Goal: Task Accomplishment & Management: Manage account settings

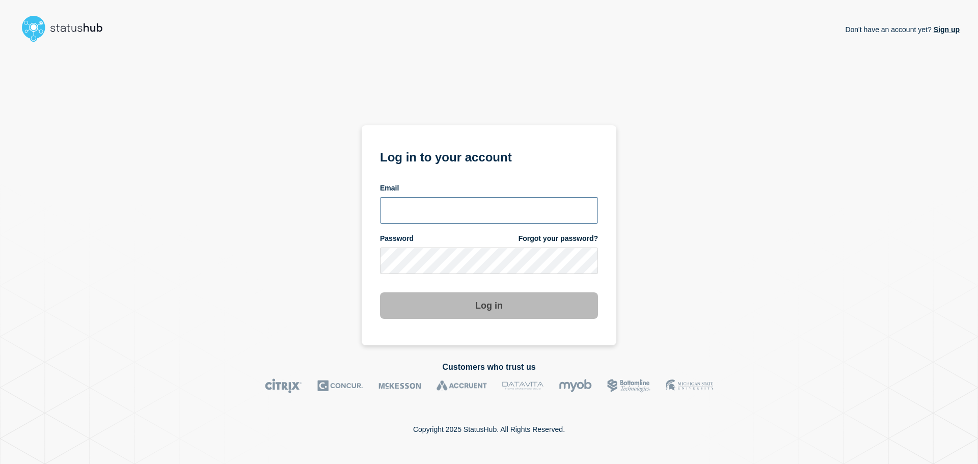
click at [500, 211] on input "email input" at bounding box center [489, 210] width 218 height 26
type input "[PERSON_NAME][EMAIL_ADDRESS][DOMAIN_NAME]"
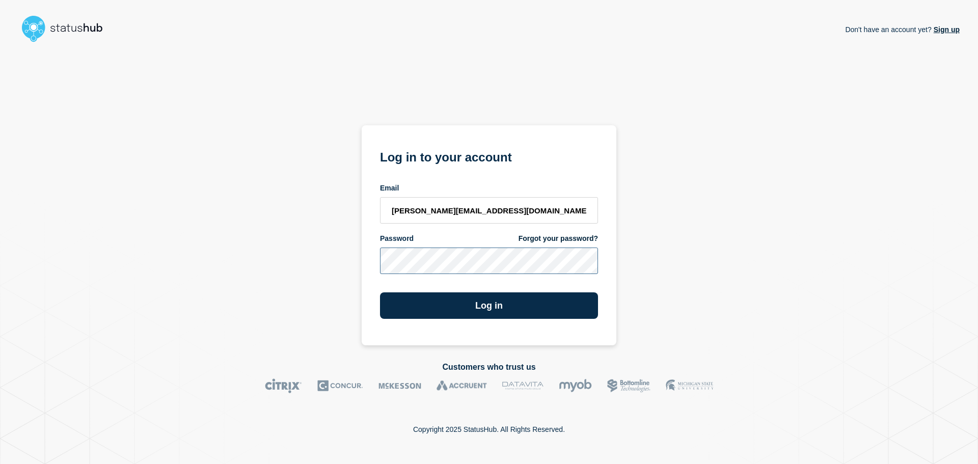
click at [380, 292] on button "Log in" at bounding box center [489, 305] width 218 height 26
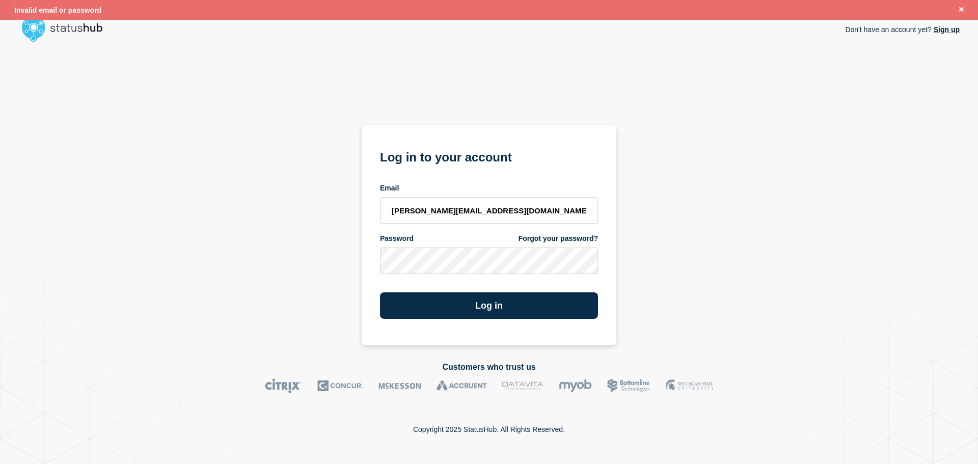
click at [528, 242] on link "Forgot your password?" at bounding box center [558, 239] width 79 height 10
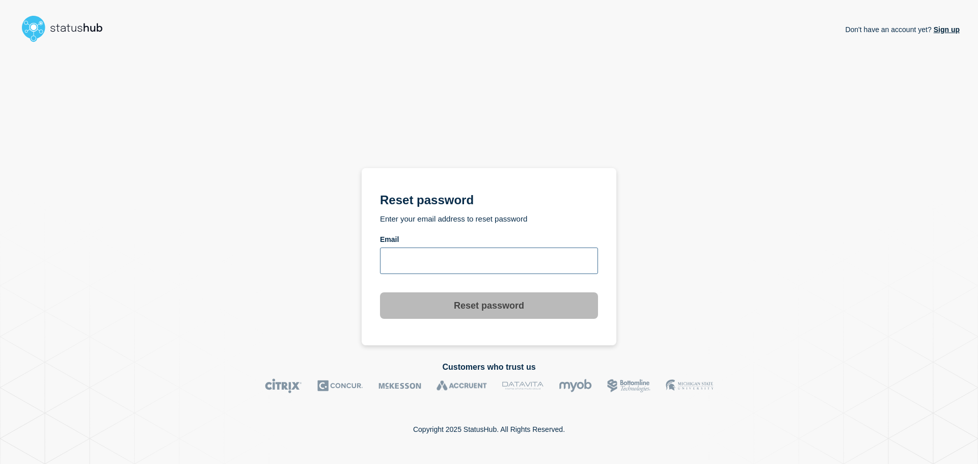
click at [477, 259] on input "email input" at bounding box center [489, 261] width 218 height 26
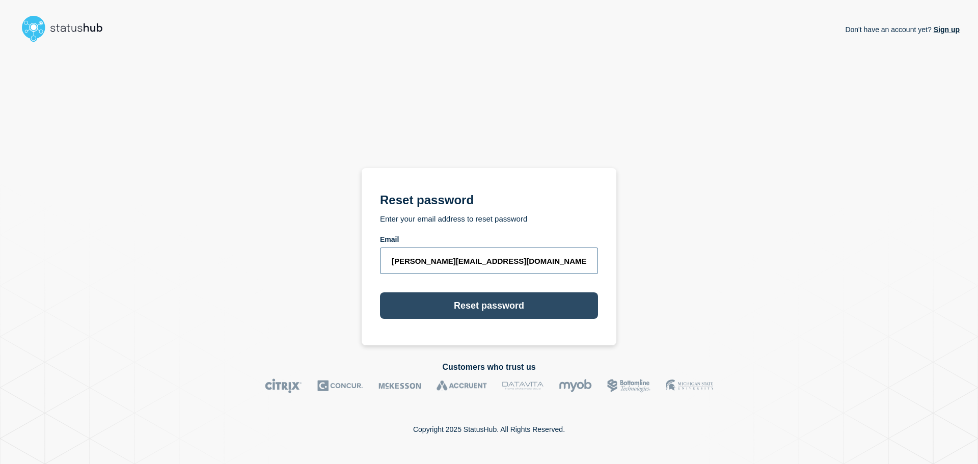
type input "[PERSON_NAME][EMAIL_ADDRESS][DOMAIN_NAME]"
click at [482, 301] on button "Reset password" at bounding box center [489, 305] width 218 height 26
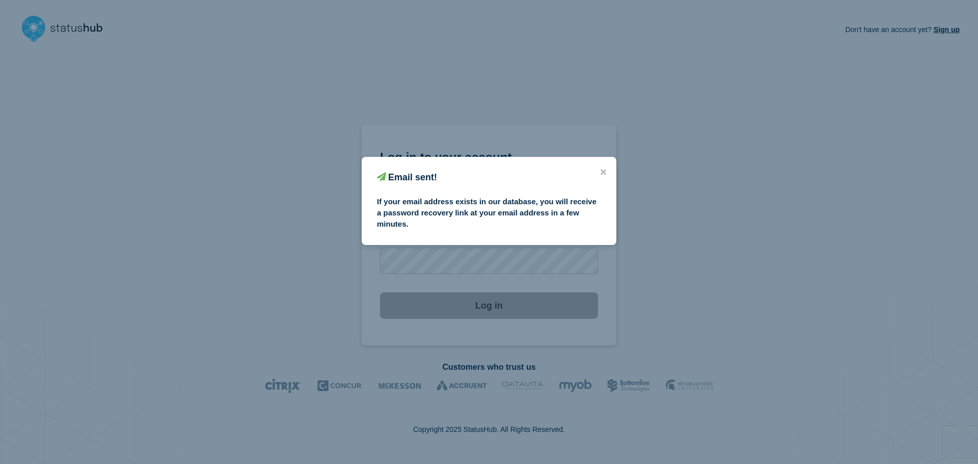
click at [605, 166] on div "Email sent! If your email address exists in our database, you will receive a pa…" at bounding box center [489, 201] width 255 height 88
click at [603, 171] on icon "close button" at bounding box center [604, 173] width 6 height 6
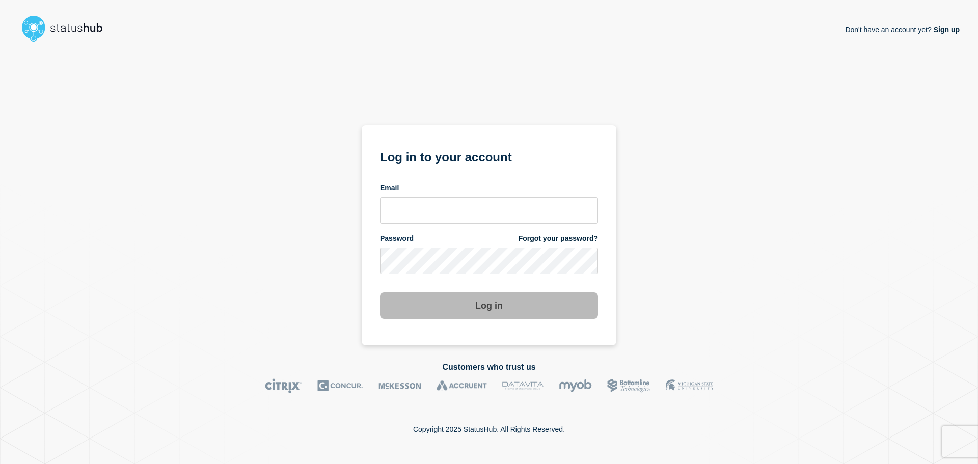
click at [733, 309] on div "Don't have an account yet? Sign up Log in to your account Email Password Forgot…" at bounding box center [489, 195] width 942 height 299
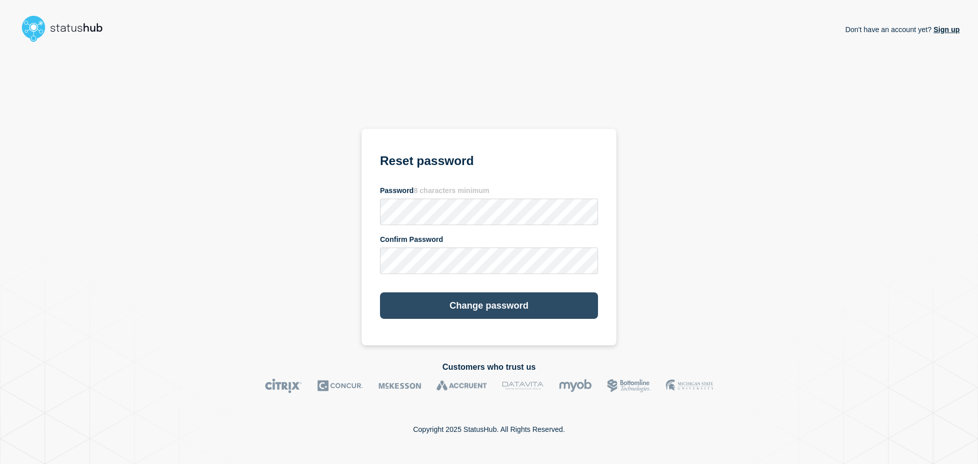
click at [414, 304] on button "Change password" at bounding box center [489, 305] width 218 height 26
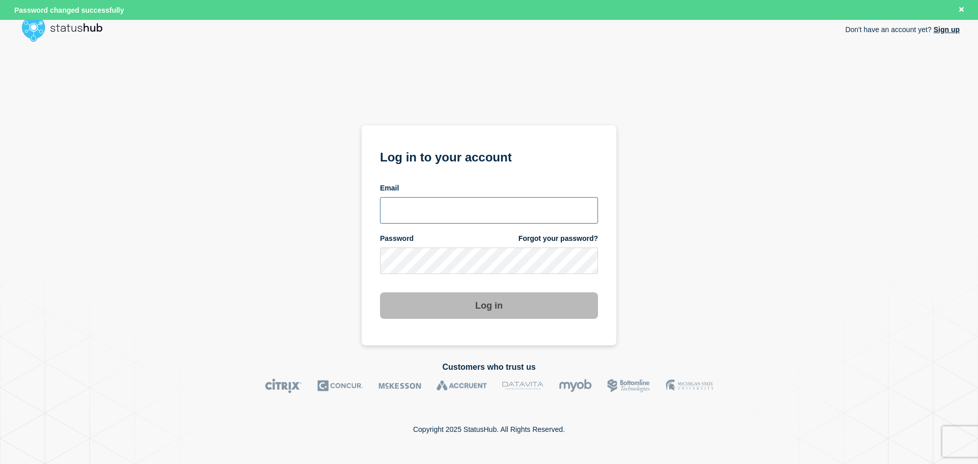
click at [488, 211] on input "email input" at bounding box center [489, 210] width 218 height 26
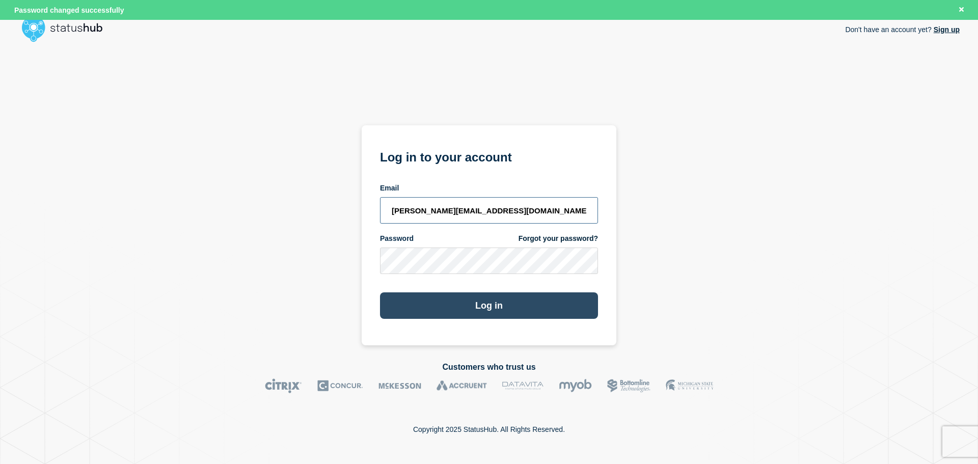
type input "[PERSON_NAME][EMAIL_ADDRESS][DOMAIN_NAME]"
click at [471, 315] on button "Log in" at bounding box center [489, 305] width 218 height 26
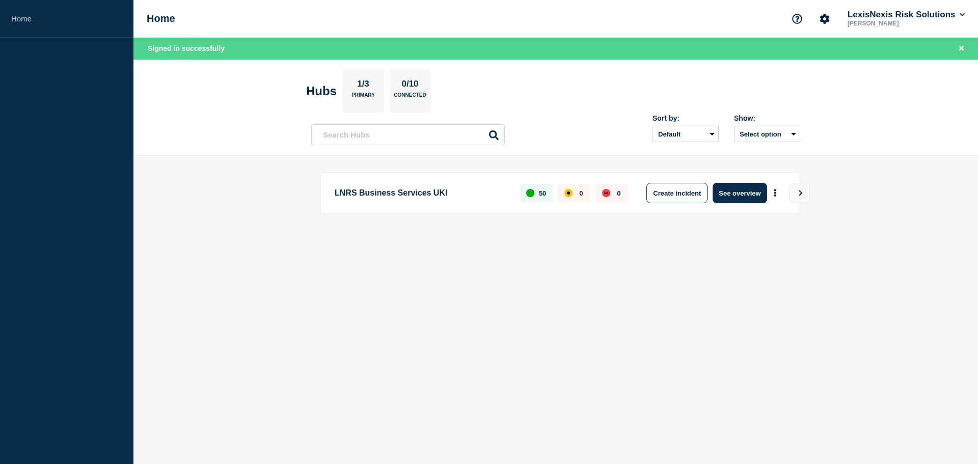
click at [705, 331] on body "Home Home LexisNexis Risk Solutions Jaidan Joshi Signed in successfully Hubs 1/…" at bounding box center [489, 232] width 978 height 464
click at [652, 190] on button "Create incident" at bounding box center [677, 193] width 61 height 20
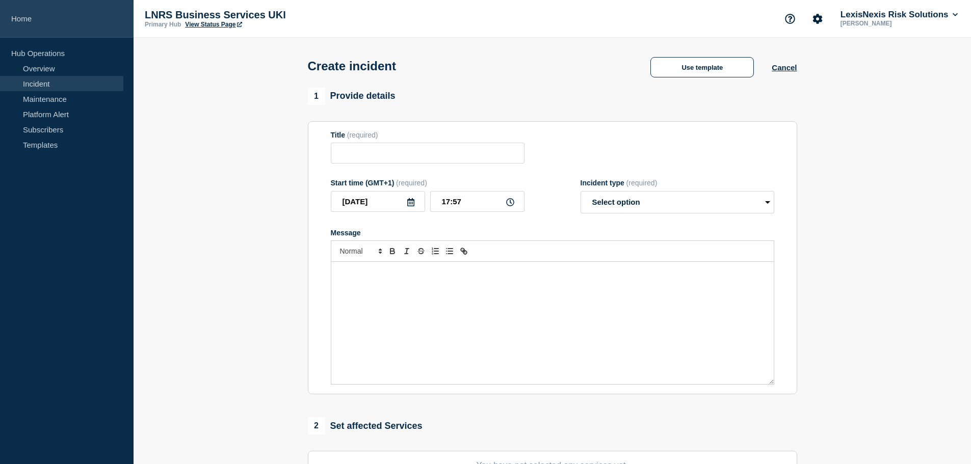
click at [26, 22] on link "Home" at bounding box center [66, 19] width 133 height 38
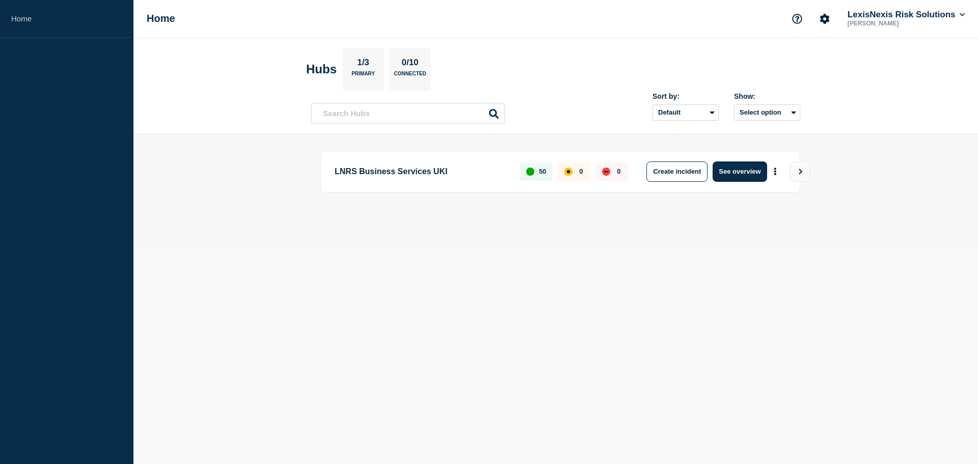
click at [666, 201] on div "LNRS Business Services UKI 50 0 0 Create incident See overview" at bounding box center [555, 189] width 489 height 76
click at [684, 174] on button "Create incident" at bounding box center [677, 172] width 61 height 20
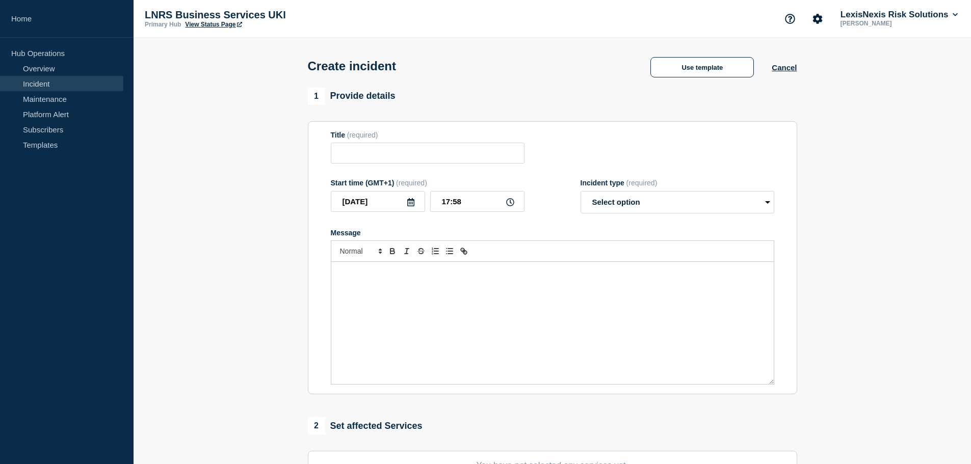
click at [52, 83] on link "Incident" at bounding box center [61, 83] width 123 height 15
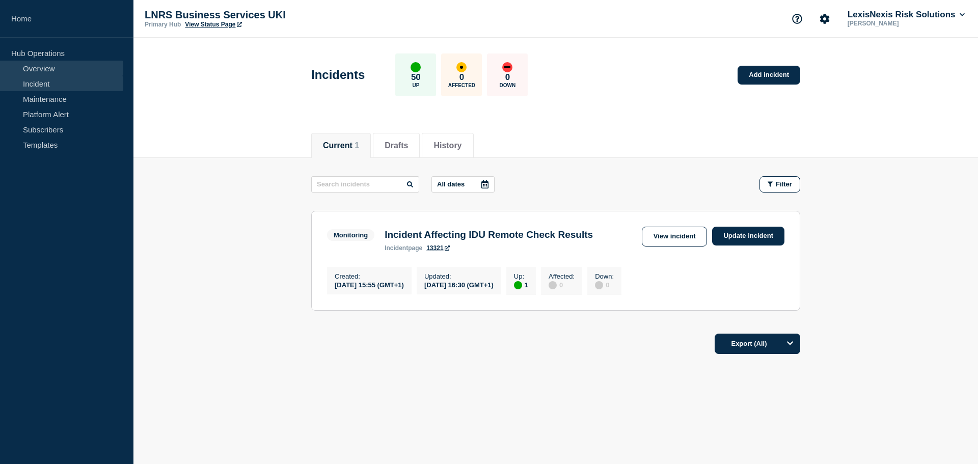
click at [37, 68] on link "Overview" at bounding box center [61, 68] width 123 height 15
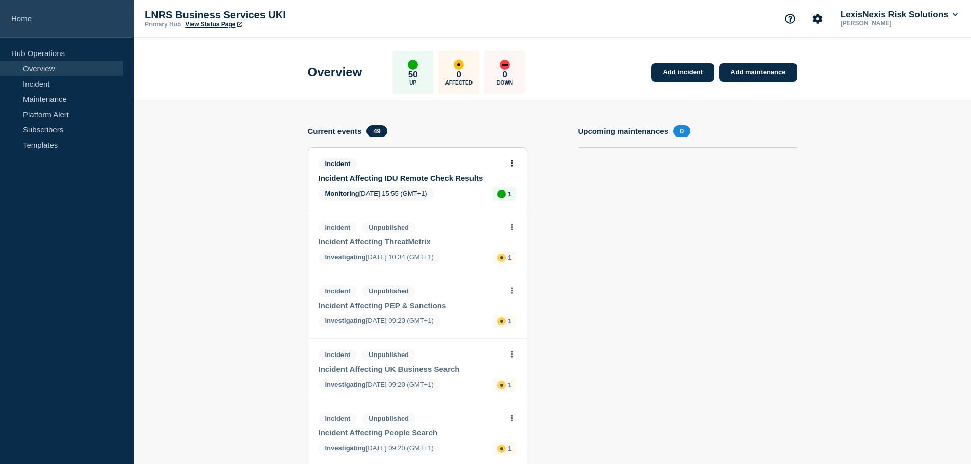
click at [36, 25] on link "Home" at bounding box center [66, 19] width 133 height 38
